Goal: Information Seeking & Learning: Learn about a topic

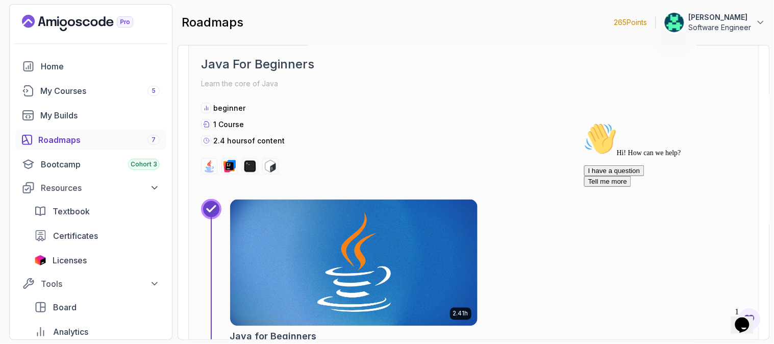
drag, startPoint x: 344, startPoint y: 95, endPoint x: 176, endPoint y: 36, distance: 177.9
click at [344, 95] on div "1 24 % completed Java For Beginners Learn the core of Java beginner 1 Course 2.…" at bounding box center [473, 87] width 545 height 174
